Goal: Check status

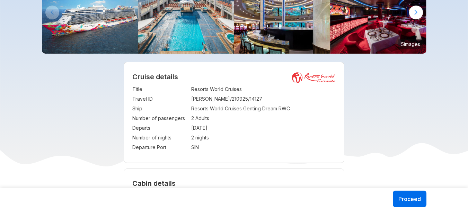
scroll to position [58, 0]
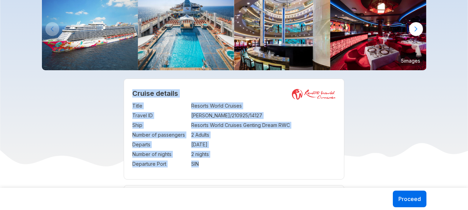
drag, startPoint x: 133, startPoint y: 93, endPoint x: 299, endPoint y: 162, distance: 180.0
click at [299, 162] on div "Cruise details Title : Resorts World Cruises Travel ID : [PERSON_NAME]/210925/1…" at bounding box center [234, 129] width 221 height 101
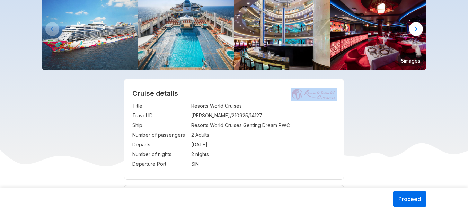
drag, startPoint x: 135, startPoint y: 94, endPoint x: 309, endPoint y: 97, distance: 174.4
click at [309, 97] on div "Cruise details Title : Resorts World Cruises Travel ID : [PERSON_NAME]/210925/1…" at bounding box center [234, 129] width 221 height 101
click at [299, 105] on td "Resorts World Cruises" at bounding box center [263, 106] width 145 height 10
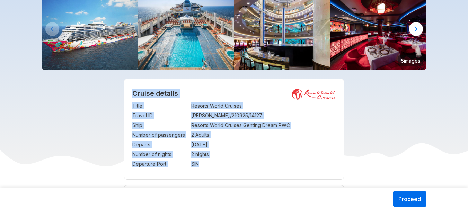
drag, startPoint x: 133, startPoint y: 93, endPoint x: 300, endPoint y: 163, distance: 180.6
click at [300, 163] on div "Cruise details Title : Resorts World Cruises Travel ID : [PERSON_NAME]/210925/1…" at bounding box center [234, 129] width 221 height 101
copy div "Cruise details Title : Resorts World Cruises Travel ID : [PERSON_NAME]/210925/1…"
click at [298, 94] on img at bounding box center [314, 94] width 46 height 13
click at [305, 95] on img at bounding box center [314, 94] width 46 height 13
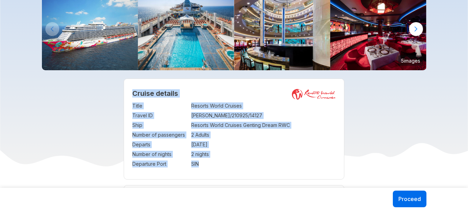
click at [305, 95] on img at bounding box center [314, 94] width 46 height 13
click at [335, 109] on td "Resorts World Cruises" at bounding box center [263, 106] width 145 height 10
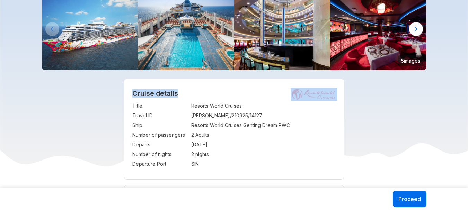
drag, startPoint x: 340, startPoint y: 94, endPoint x: 310, endPoint y: 95, distance: 30.2
click at [310, 95] on div "Cruise details Title : Resorts World Cruises Travel ID : [PERSON_NAME]/210925/1…" at bounding box center [234, 129] width 221 height 101
copy div "Cruise details"
click at [266, 93] on h2 "Cruise details" at bounding box center [234, 93] width 204 height 8
click at [299, 92] on img at bounding box center [314, 94] width 46 height 13
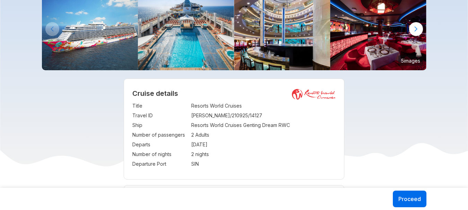
click at [299, 92] on img at bounding box center [314, 94] width 46 height 13
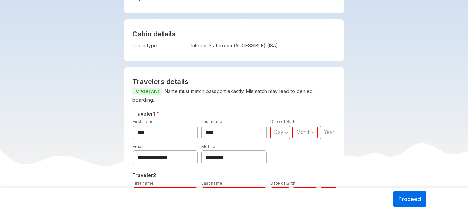
scroll to position [216, 0]
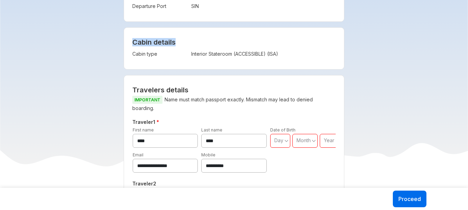
drag, startPoint x: 134, startPoint y: 42, endPoint x: 305, endPoint y: 55, distance: 171.8
click at [305, 55] on div "Cabin details Cabin type : Interior Stateroom (ACCESSIBLE) (ISA)" at bounding box center [234, 49] width 221 height 42
copy h4 "Cabin details"
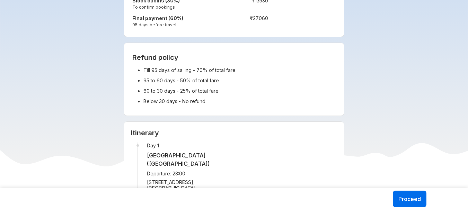
scroll to position [674, 0]
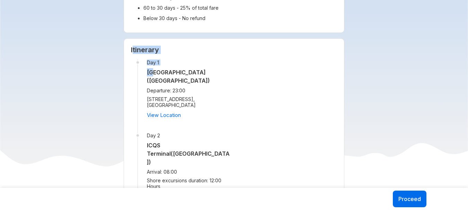
drag, startPoint x: 132, startPoint y: 48, endPoint x: 154, endPoint y: 73, distance: 32.7
click at [154, 73] on div "Itinerary Day 1 [GEOGRAPHIC_DATA] ([GEOGRAPHIC_DATA]) Departure: 23:00 [STREET_…" at bounding box center [234, 177] width 221 height 279
click at [239, 52] on h3 "Itinerary" at bounding box center [234, 50] width 207 height 8
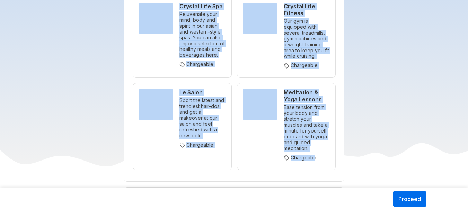
scroll to position [3955, 0]
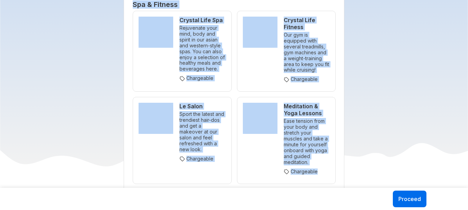
drag, startPoint x: 129, startPoint y: 51, endPoint x: 317, endPoint y: 174, distance: 223.9
copy div "Loremipsu Dol 2 Sitame Con Adipis Elitse (DOEIUSMOD) Temporinc: 93:07 18 Utlabo…"
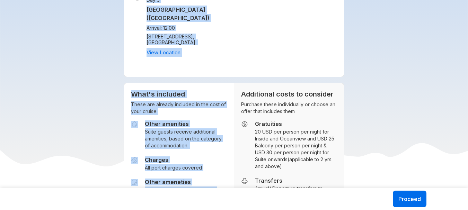
scroll to position [931, 0]
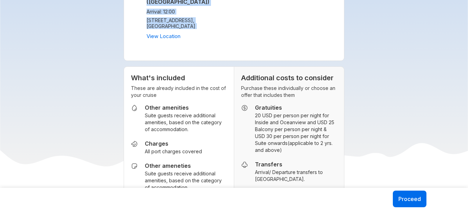
drag, startPoint x: 129, startPoint y: 36, endPoint x: 215, endPoint y: 15, distance: 88.9
copy div "Itinerary Day 1 [GEOGRAPHIC_DATA] ([GEOGRAPHIC_DATA]) Departure: 23:00 [STREET_…"
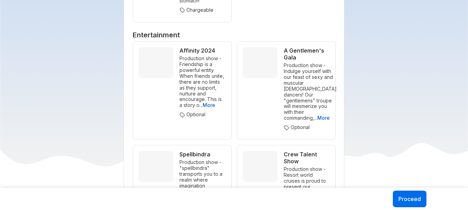
scroll to position [2008, 0]
